Goal: Find specific page/section: Find specific page/section

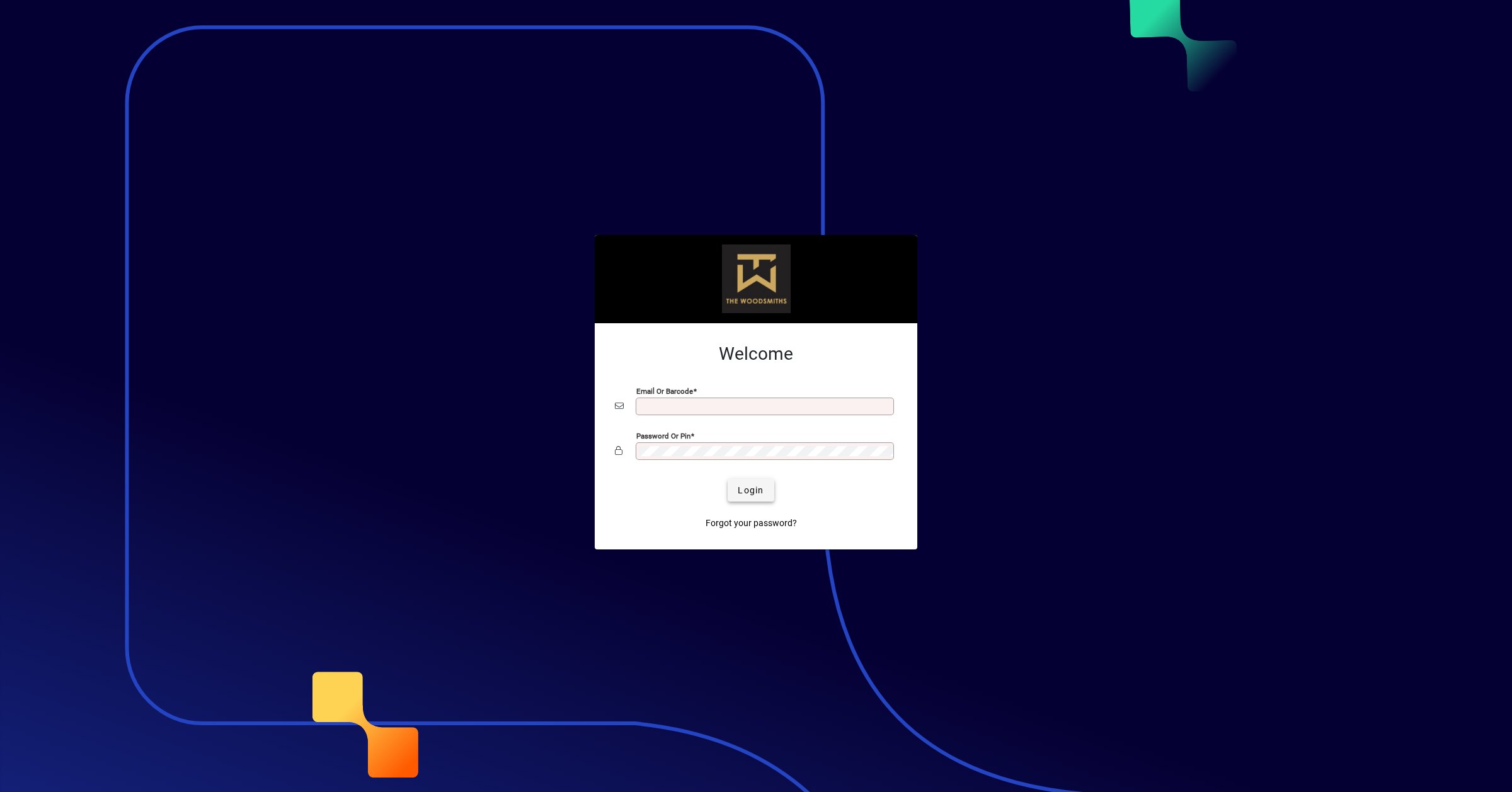
type input "**********"
click at [750, 496] on span "Login" at bounding box center [751, 491] width 26 height 13
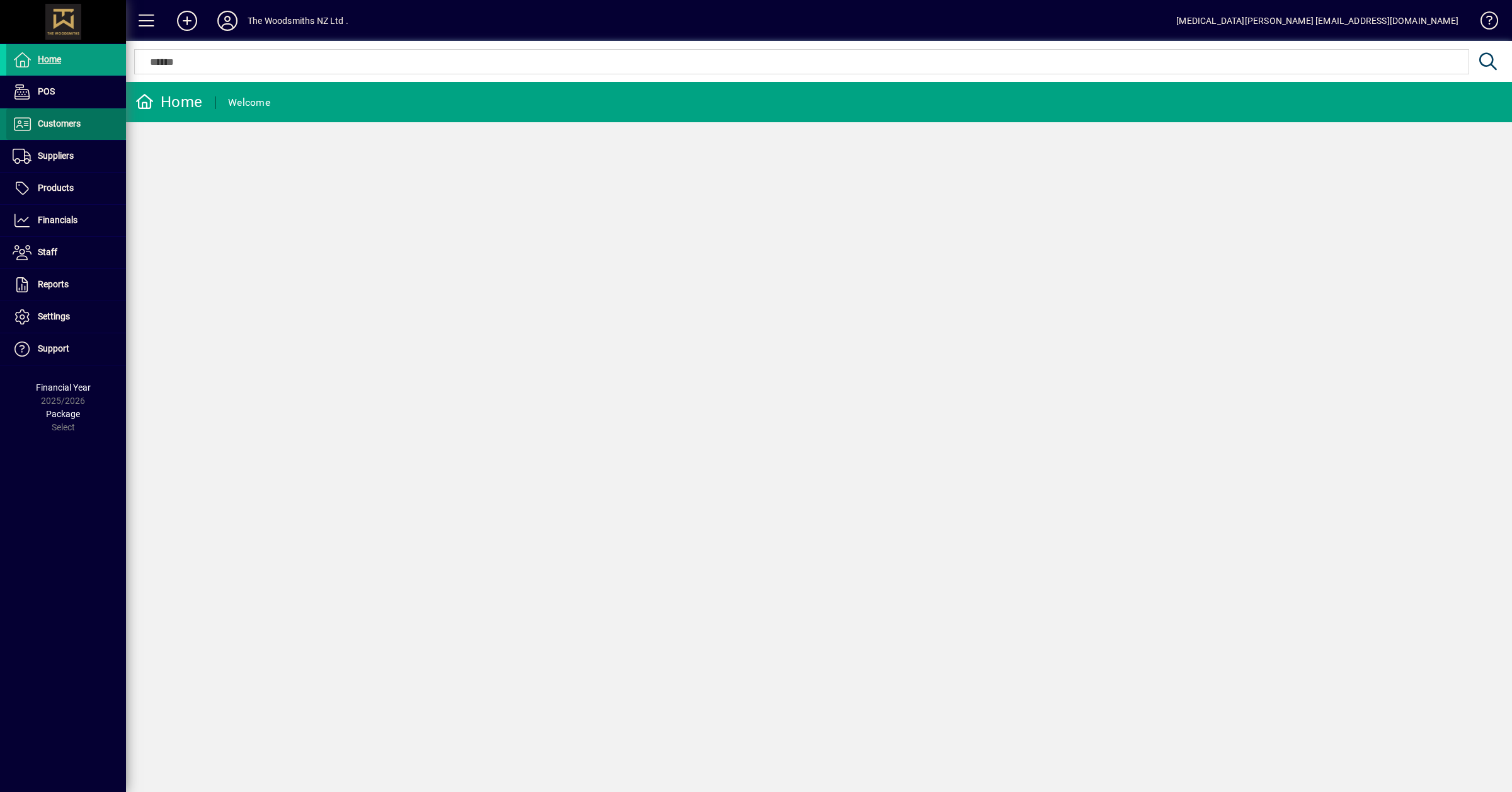
click at [57, 137] on span at bounding box center [66, 124] width 119 height 31
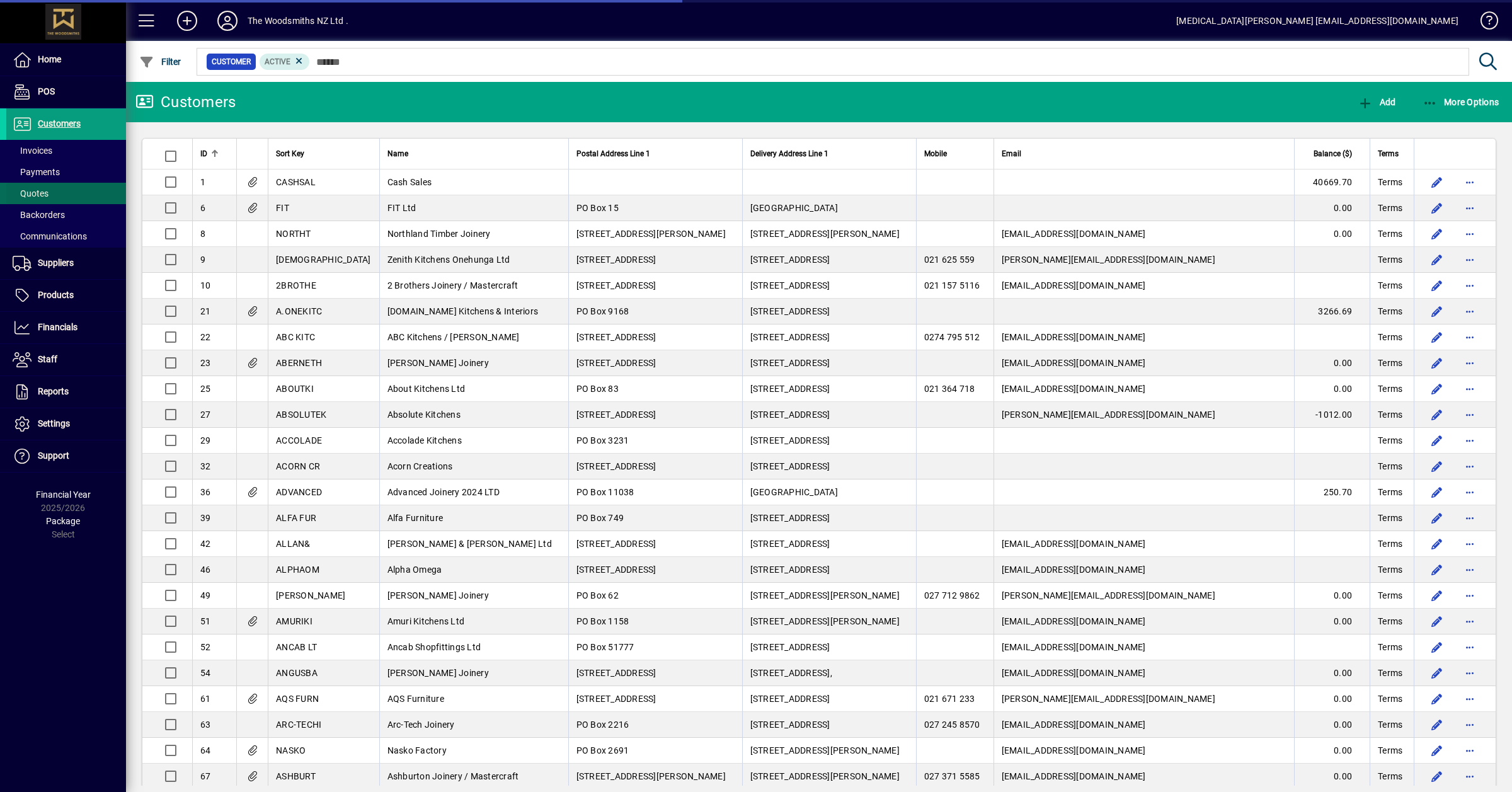
click at [33, 192] on span "Quotes" at bounding box center [30, 193] width 36 height 10
